Goal: Transaction & Acquisition: Book appointment/travel/reservation

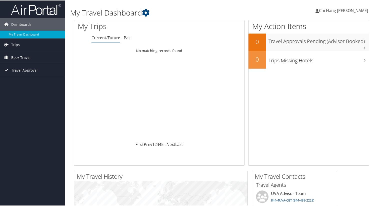
click at [28, 54] on span "Book Travel" at bounding box center [20, 57] width 19 height 13
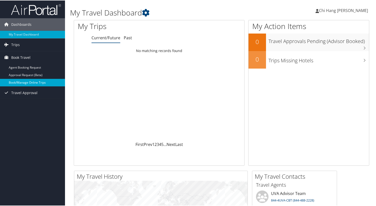
click at [46, 83] on link "Book/Manage Online Trips" at bounding box center [32, 82] width 65 height 8
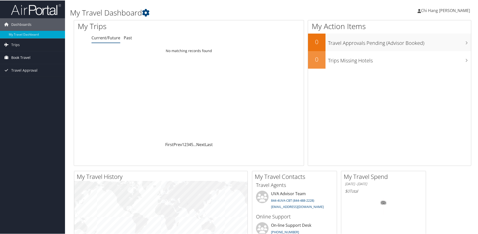
click at [29, 56] on span "Book Travel" at bounding box center [20, 57] width 19 height 13
click at [36, 81] on link "Book/Manage Online Trips" at bounding box center [32, 82] width 65 height 8
click at [29, 83] on link "Book/Manage Online Trips" at bounding box center [32, 82] width 65 height 8
